Goal: Obtain resource: Obtain resource

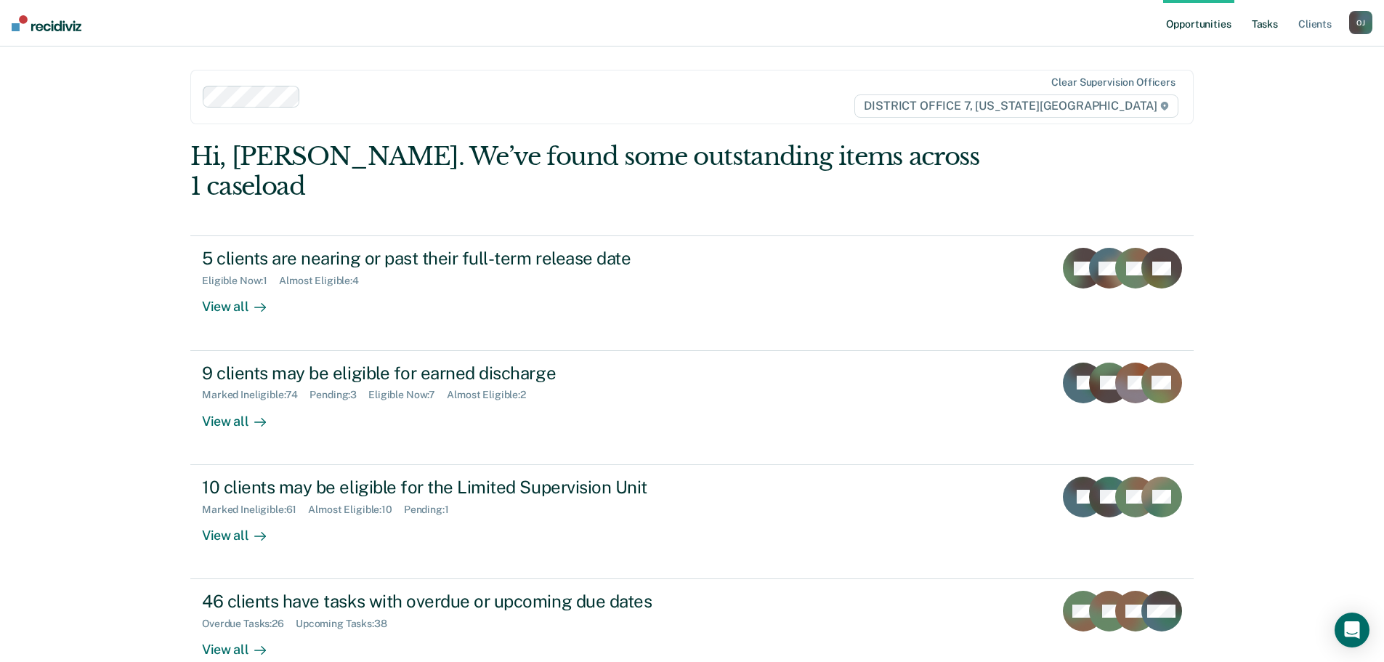
click at [1252, 25] on link "Tasks" at bounding box center [1265, 23] width 32 height 47
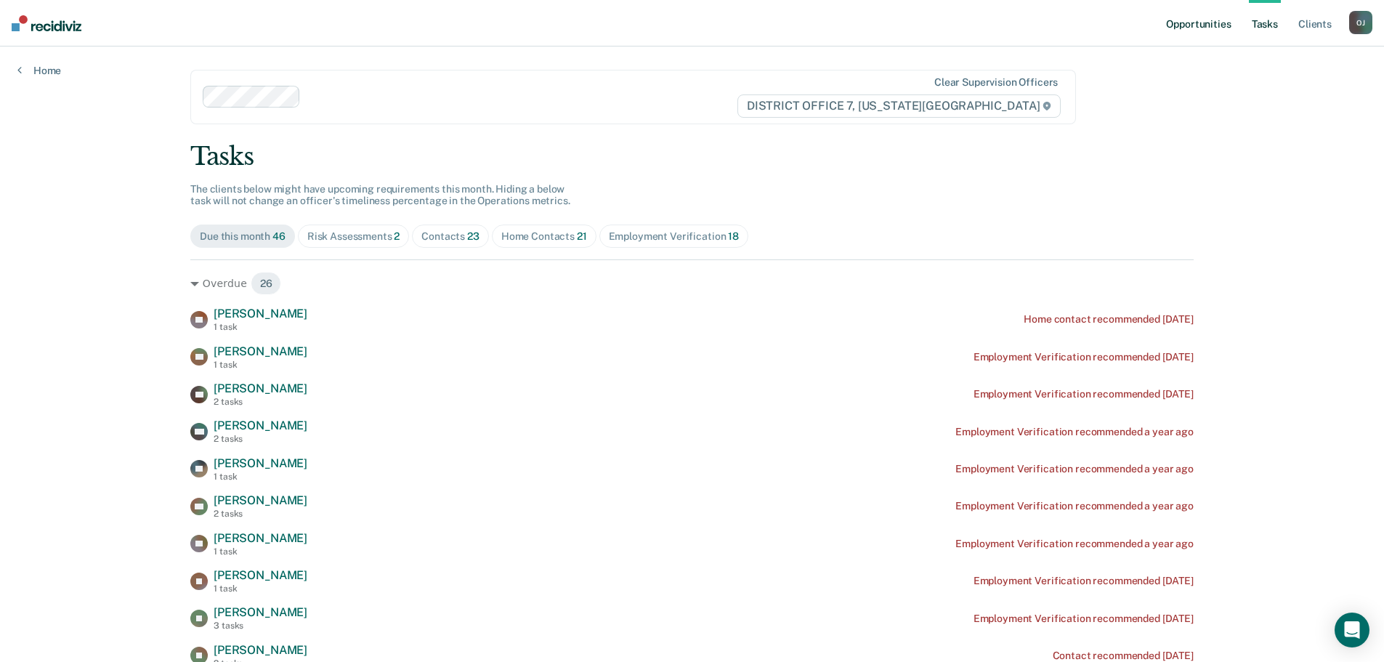
click at [1203, 19] on link "Opportunities" at bounding box center [1198, 23] width 70 height 47
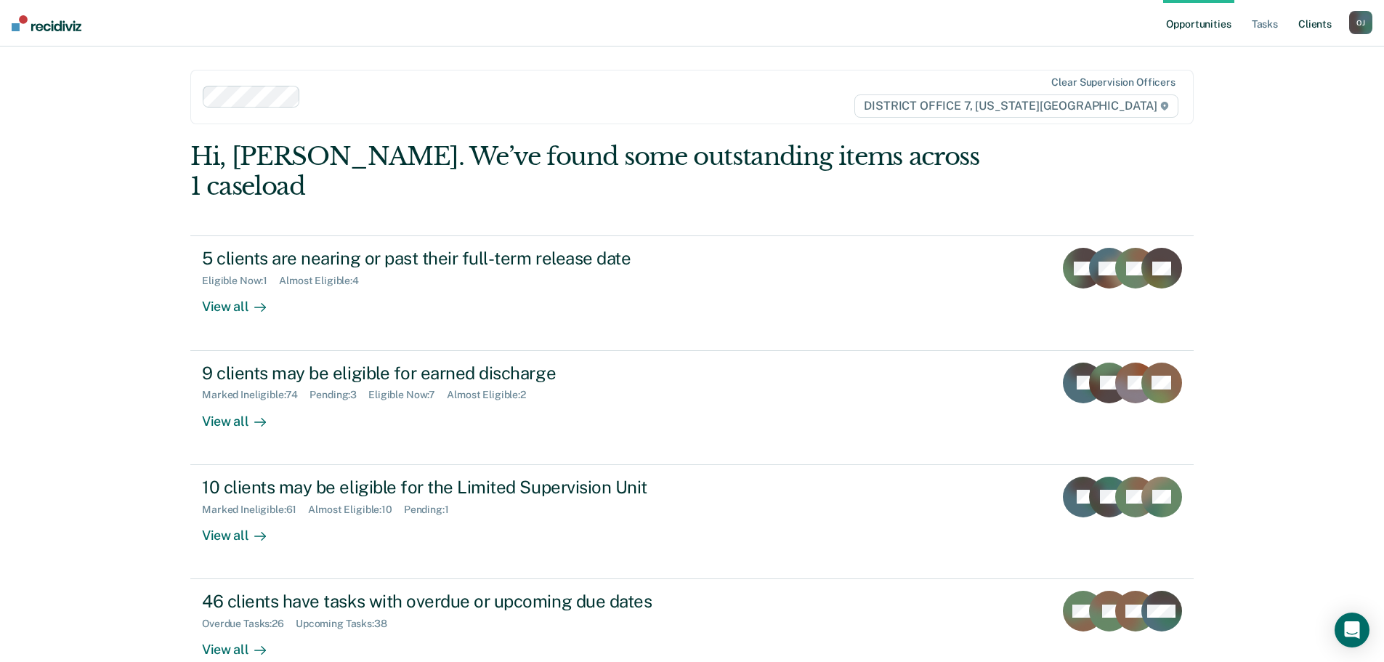
click at [1304, 19] on link "Client s" at bounding box center [1315, 23] width 39 height 47
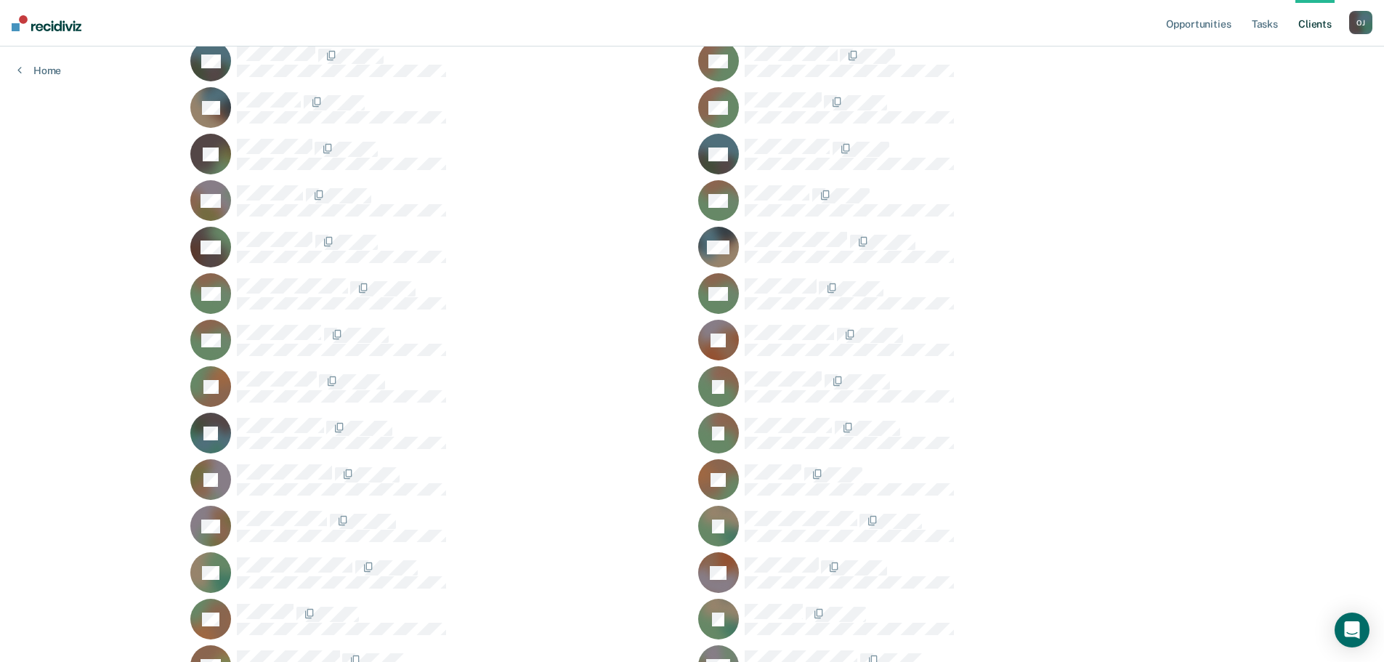
scroll to position [1744, 0]
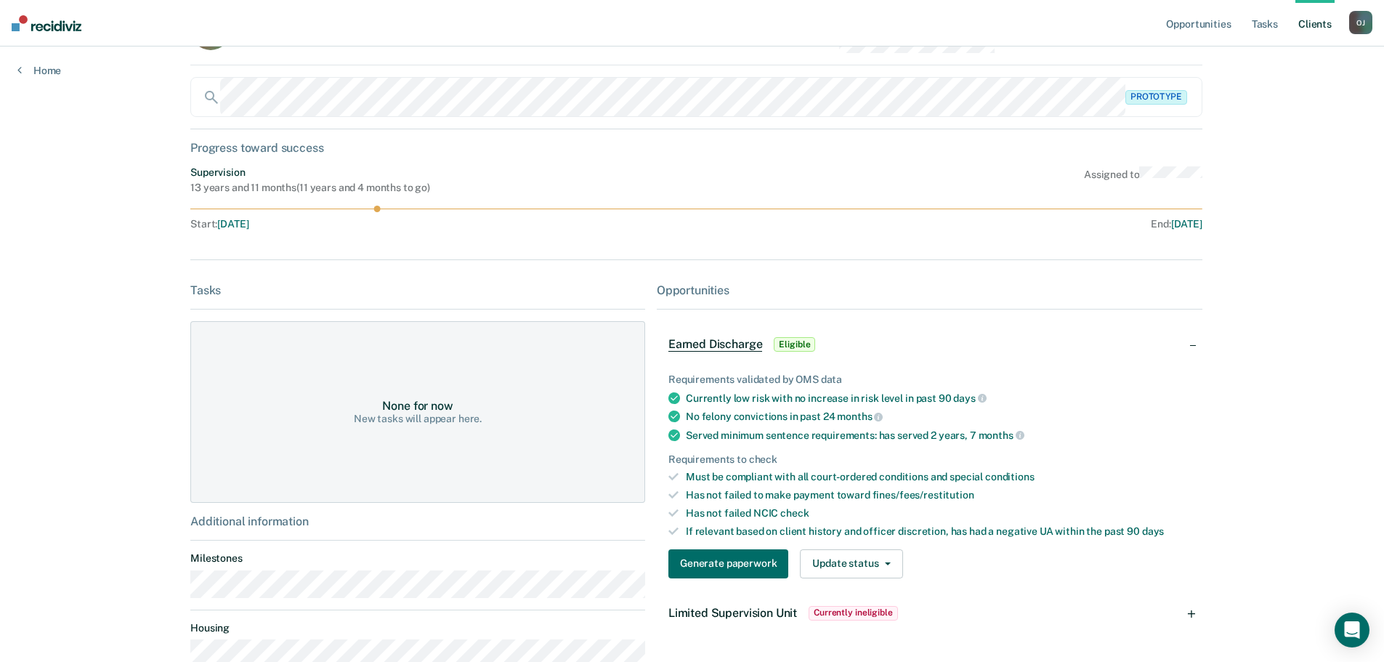
scroll to position [145, 0]
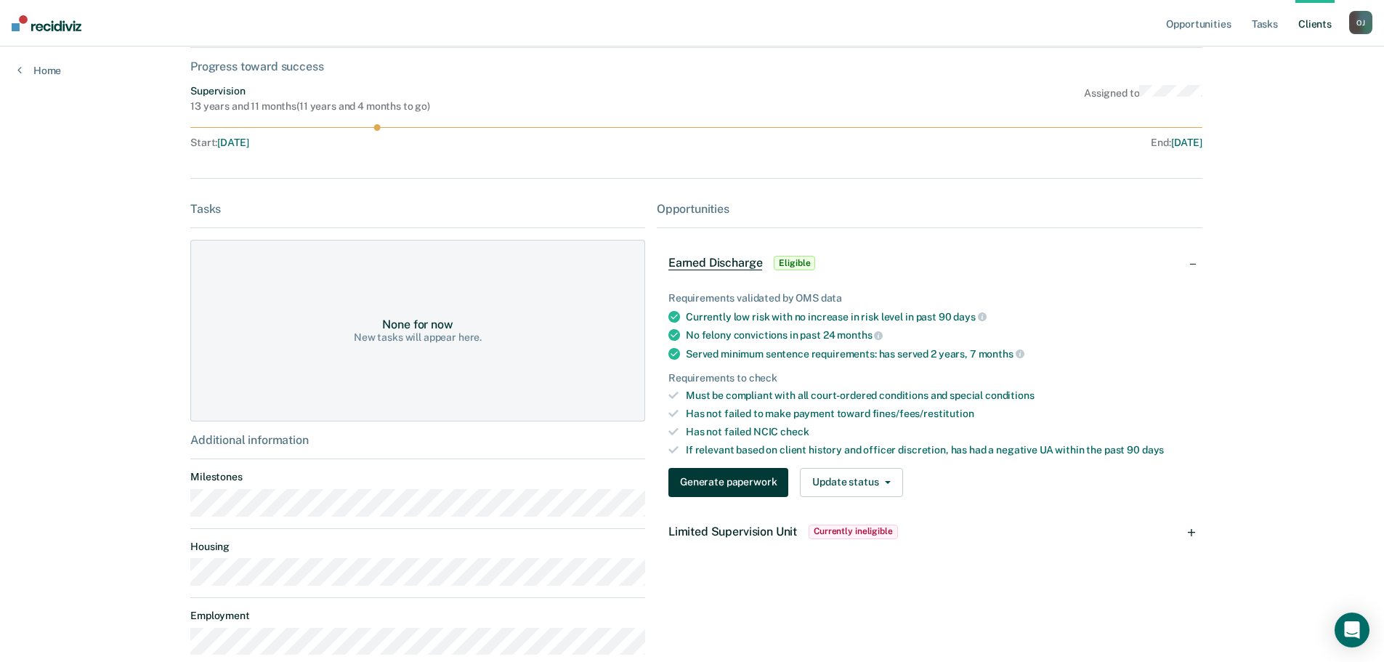
click at [777, 483] on button "Generate paperwork" at bounding box center [729, 482] width 120 height 29
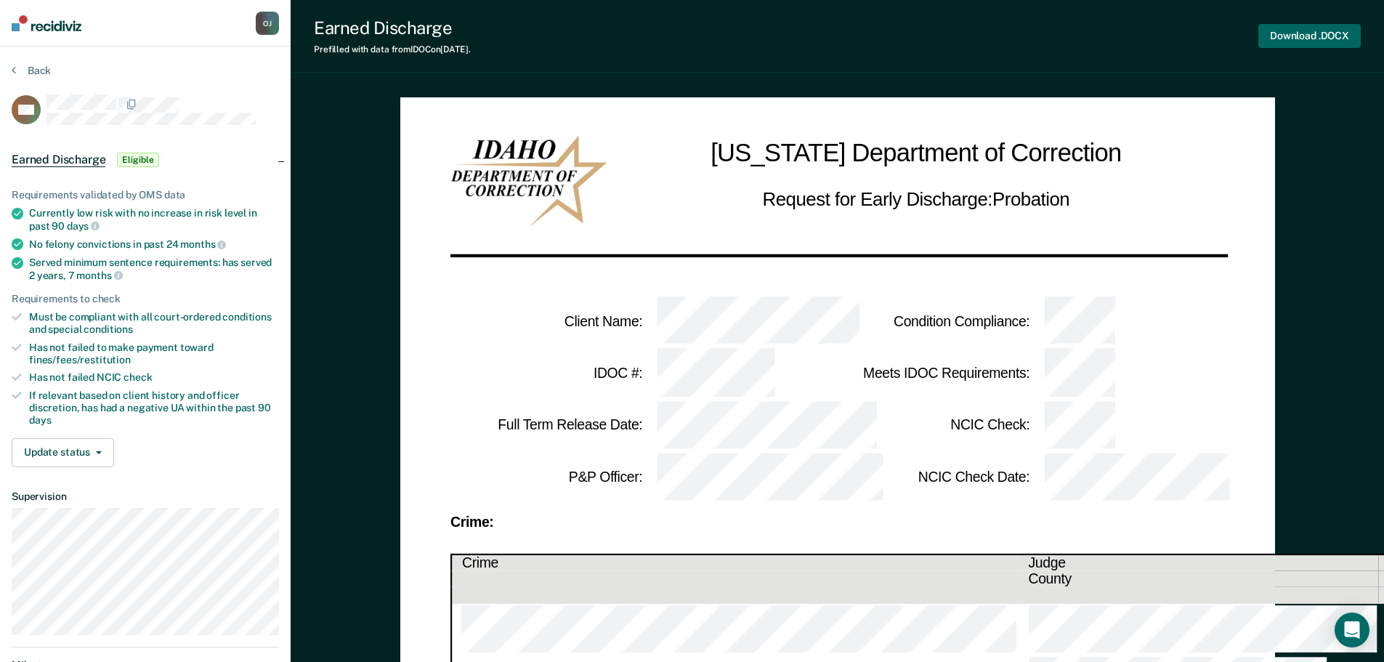
click at [1282, 41] on button "Download .DOCX" at bounding box center [1310, 36] width 102 height 24
